Goal: Transaction & Acquisition: Purchase product/service

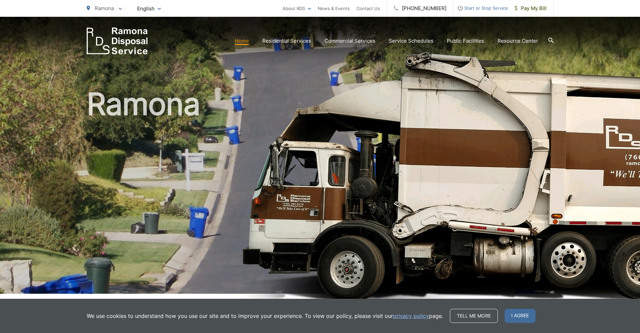
click at [543, 12] on span "Pay My Bill" at bounding box center [531, 8] width 32 height 8
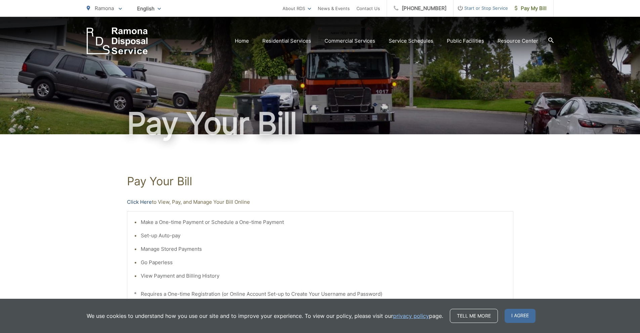
click at [142, 200] on link "Click Here" at bounding box center [139, 202] width 25 height 8
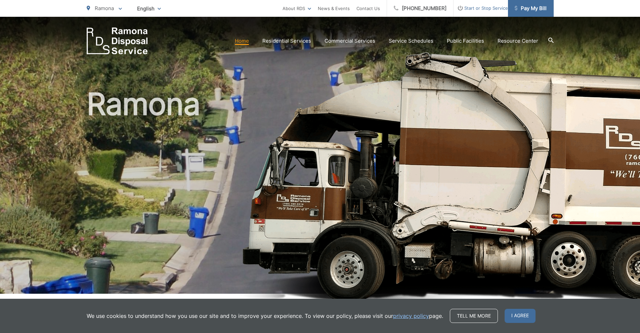
click at [536, 7] on span "Pay My Bill" at bounding box center [531, 8] width 32 height 8
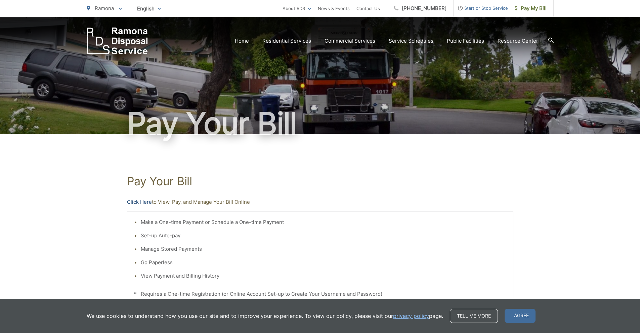
click at [143, 206] on link "Click Here" at bounding box center [139, 202] width 25 height 8
